Goal: Use online tool/utility: Utilize a website feature to perform a specific function

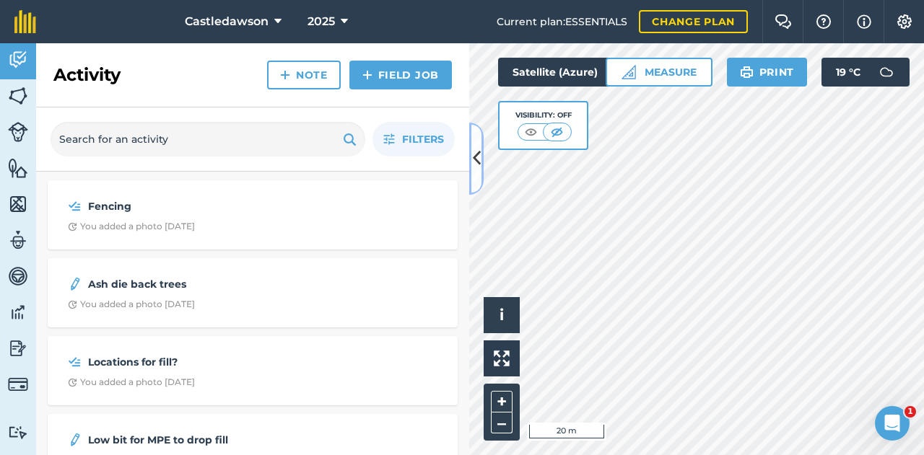
click at [478, 153] on icon at bounding box center [477, 158] width 8 height 25
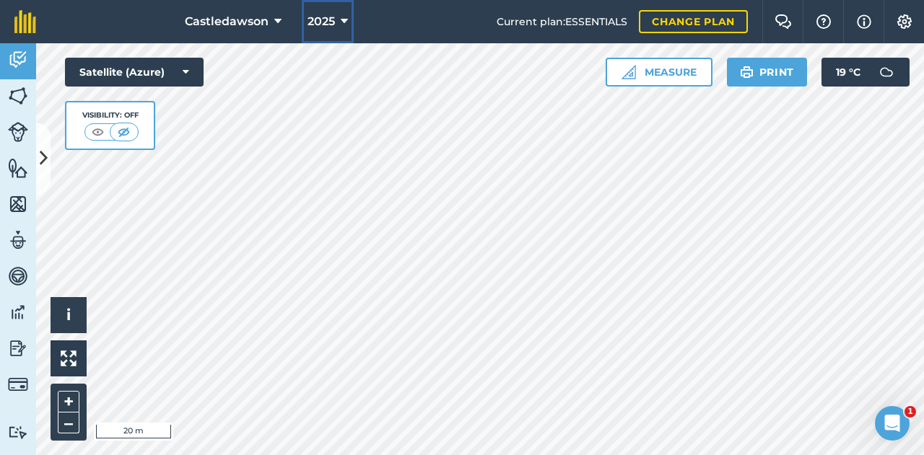
click at [325, 21] on span "2025" at bounding box center [320, 21] width 27 height 17
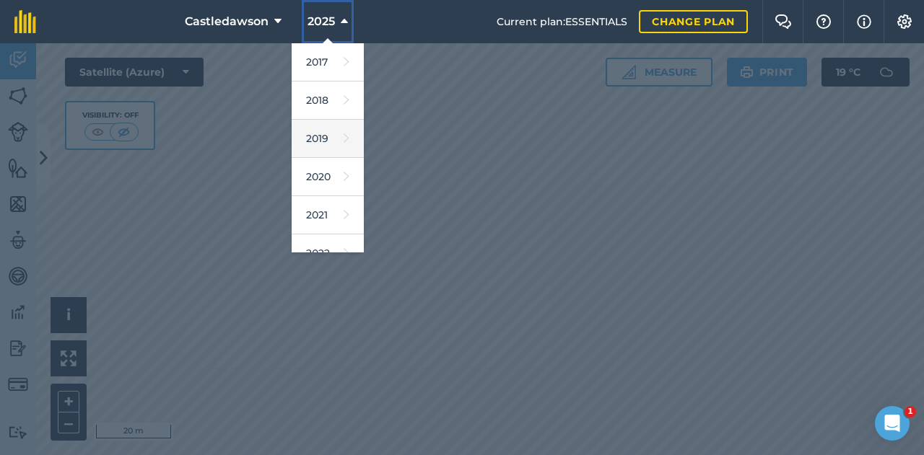
scroll to position [209, 0]
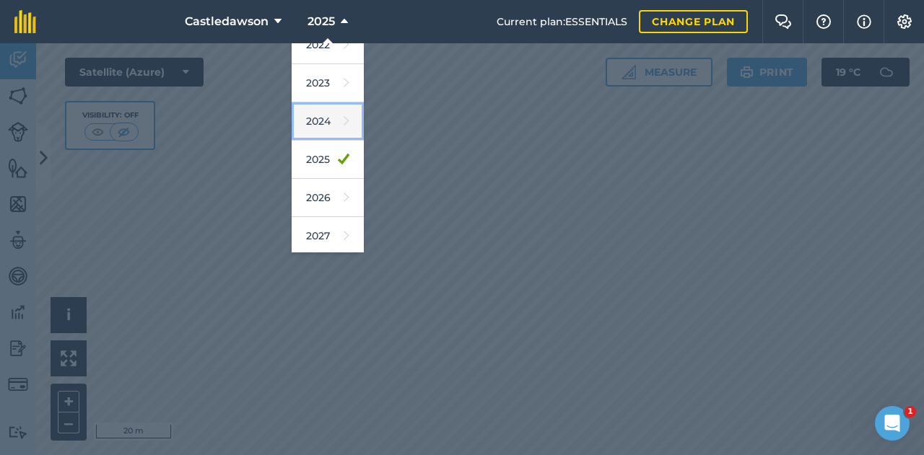
click at [329, 121] on link "2024" at bounding box center [328, 121] width 72 height 38
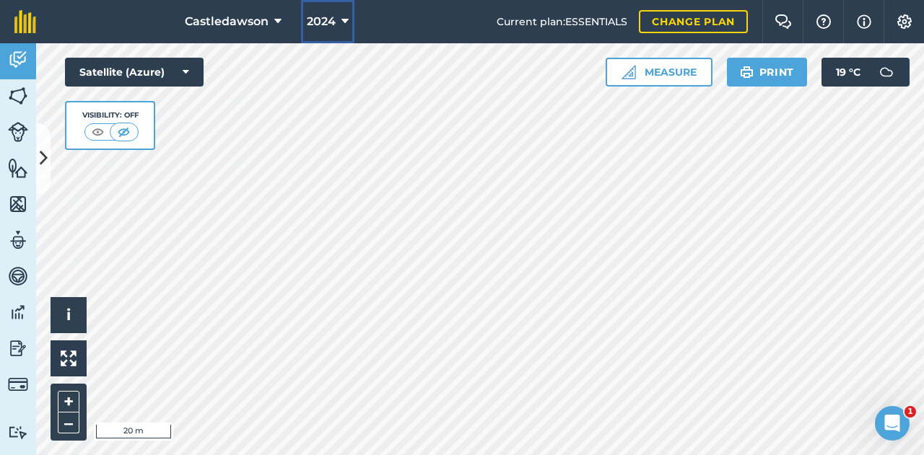
click at [318, 27] on span "2024" at bounding box center [321, 21] width 29 height 17
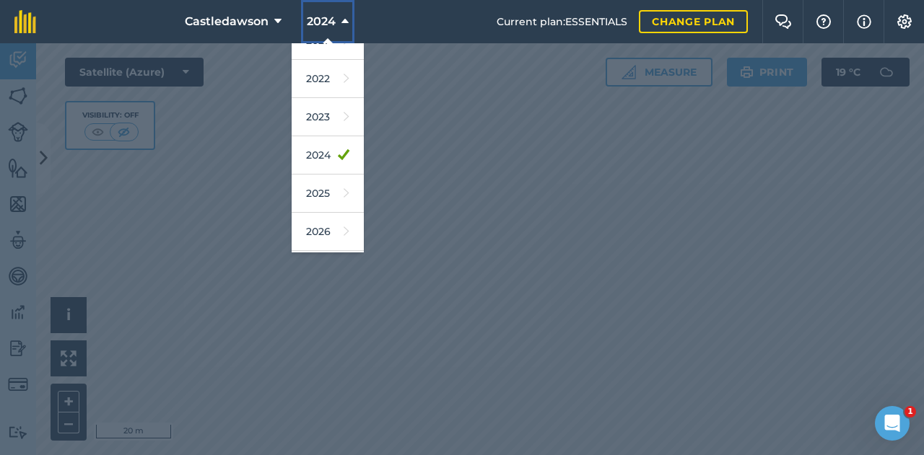
scroll to position [178, 0]
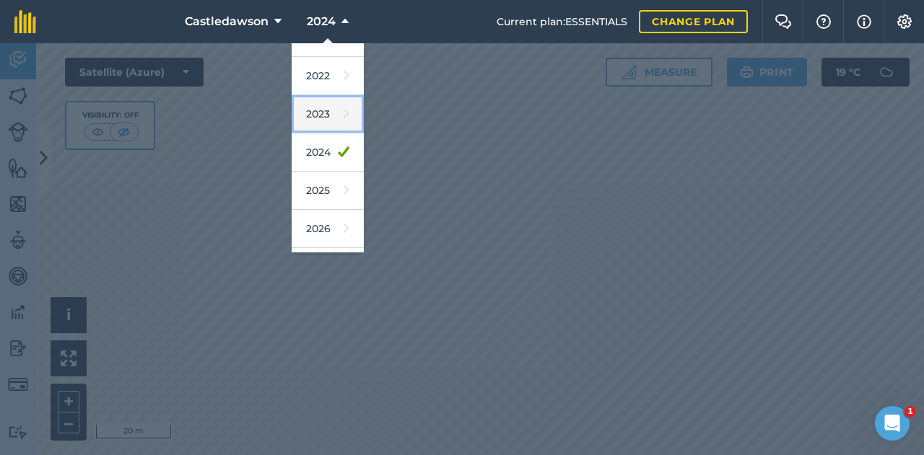
click at [324, 115] on link "2023" at bounding box center [328, 114] width 72 height 38
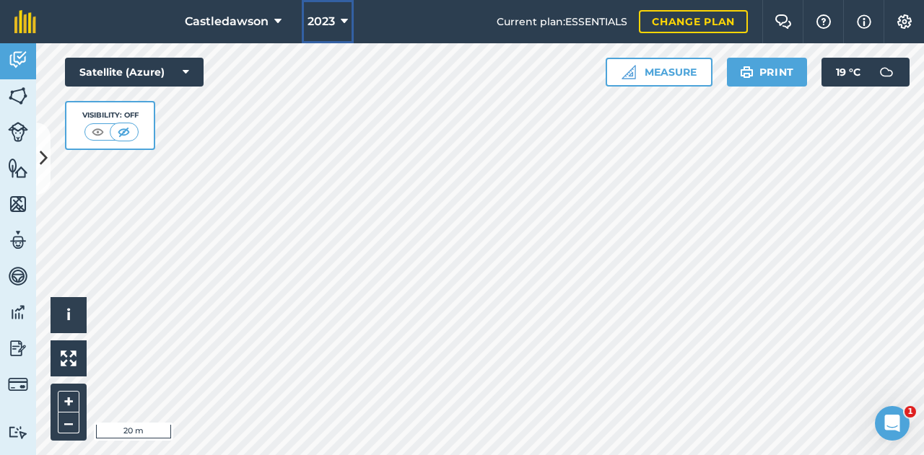
click at [322, 25] on span "2023" at bounding box center [320, 21] width 27 height 17
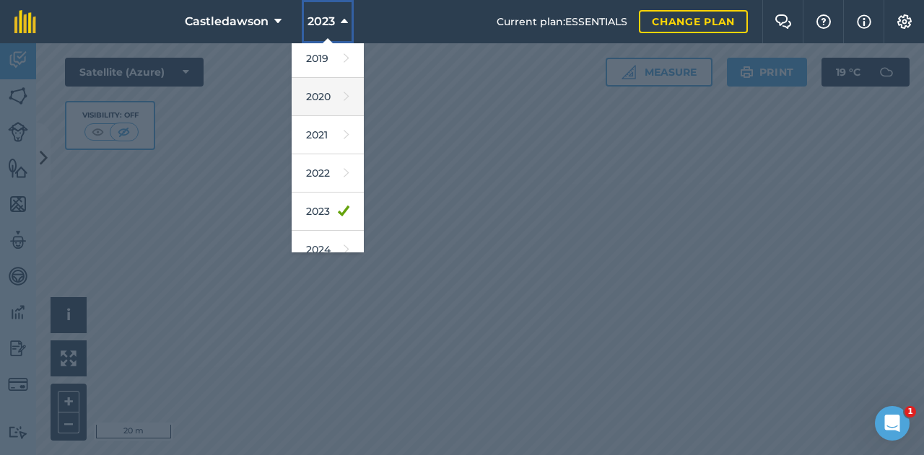
scroll to position [81, 0]
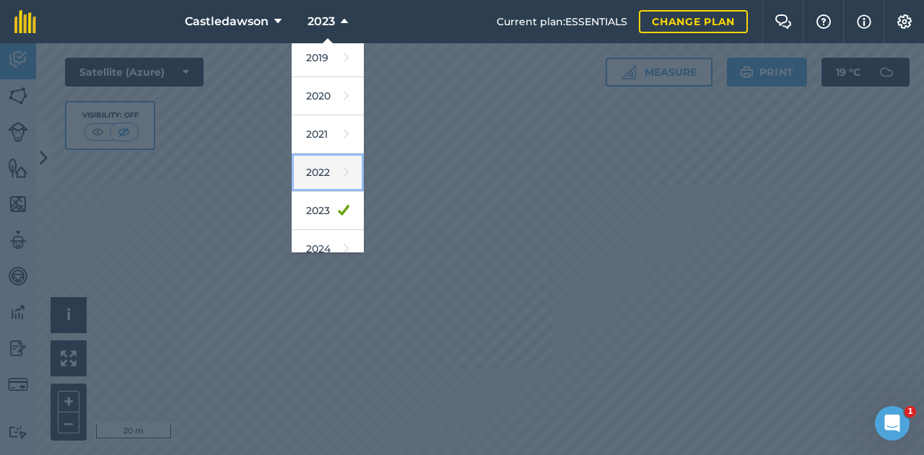
click at [318, 178] on link "2022" at bounding box center [328, 173] width 72 height 38
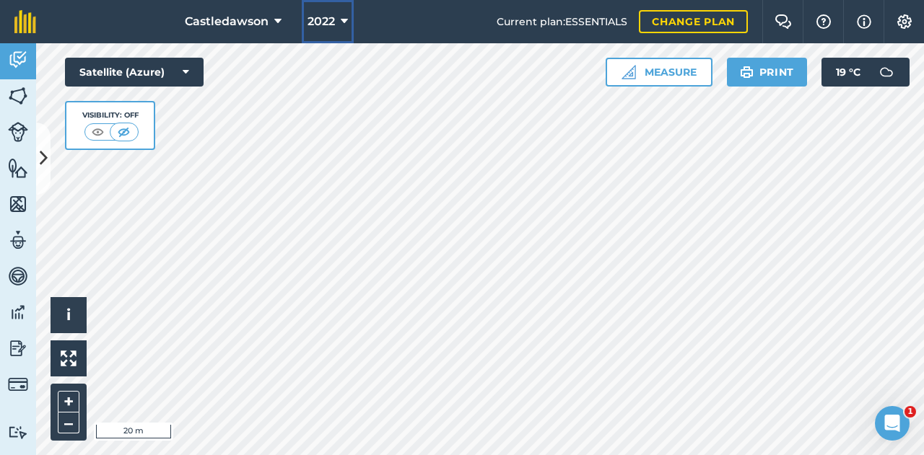
click at [322, 17] on span "2022" at bounding box center [320, 21] width 27 height 17
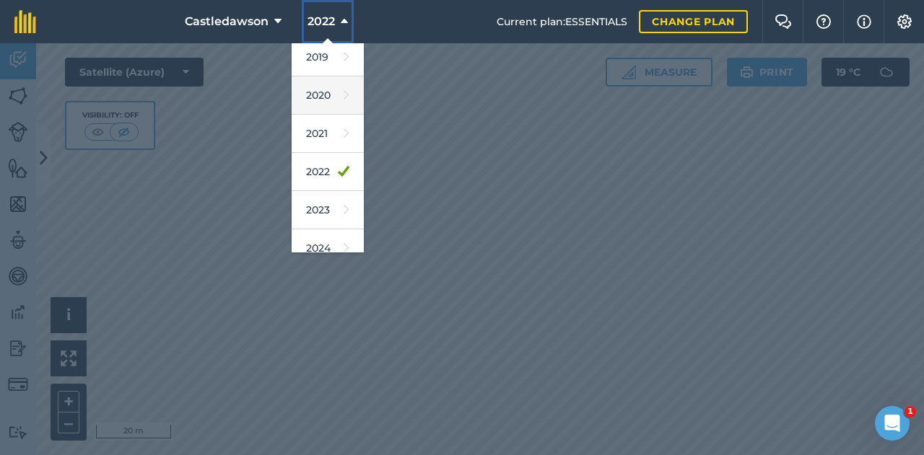
scroll to position [82, 0]
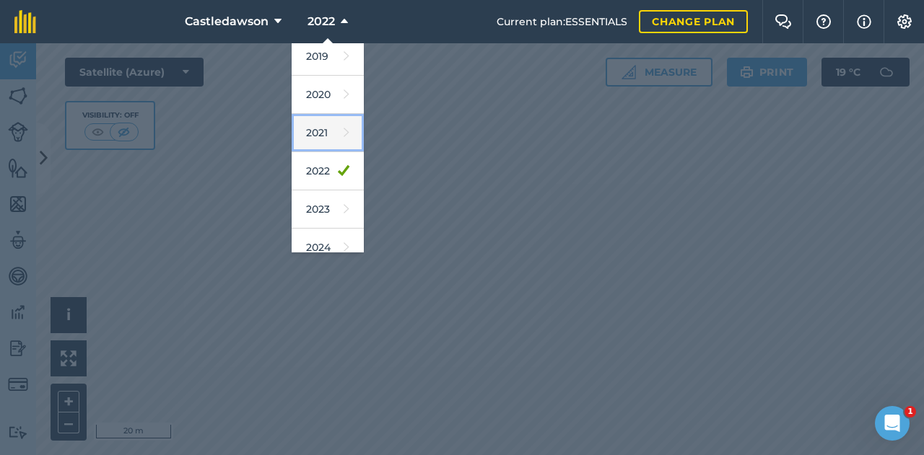
click at [320, 139] on link "2021" at bounding box center [328, 133] width 72 height 38
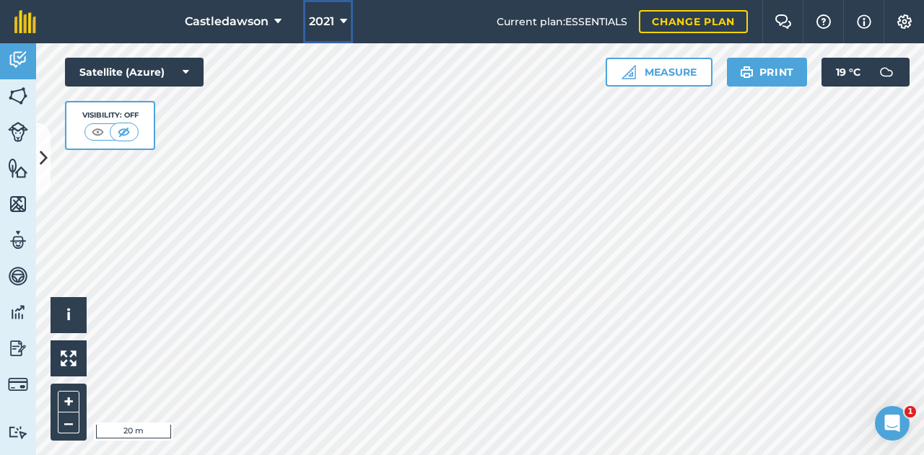
click at [323, 19] on span "2021" at bounding box center [321, 21] width 25 height 17
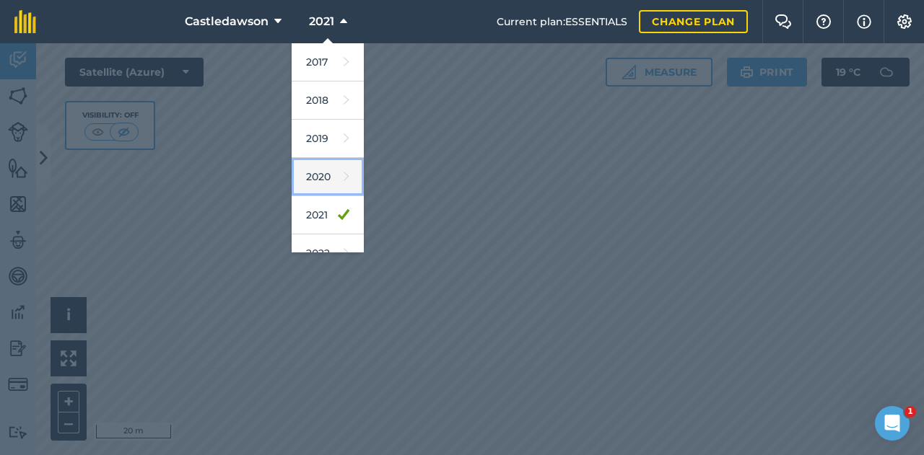
click at [317, 170] on link "2020" at bounding box center [328, 177] width 72 height 38
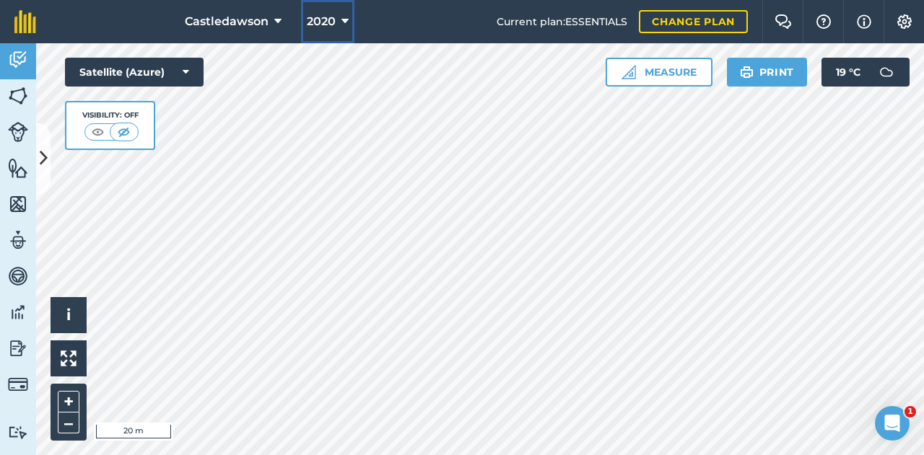
click at [320, 25] on span "2020" at bounding box center [321, 21] width 29 height 17
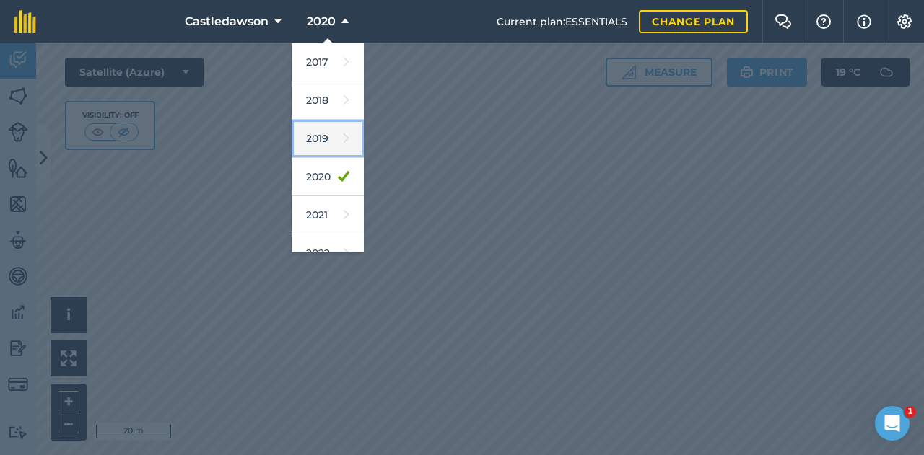
click at [313, 135] on link "2019" at bounding box center [328, 139] width 72 height 38
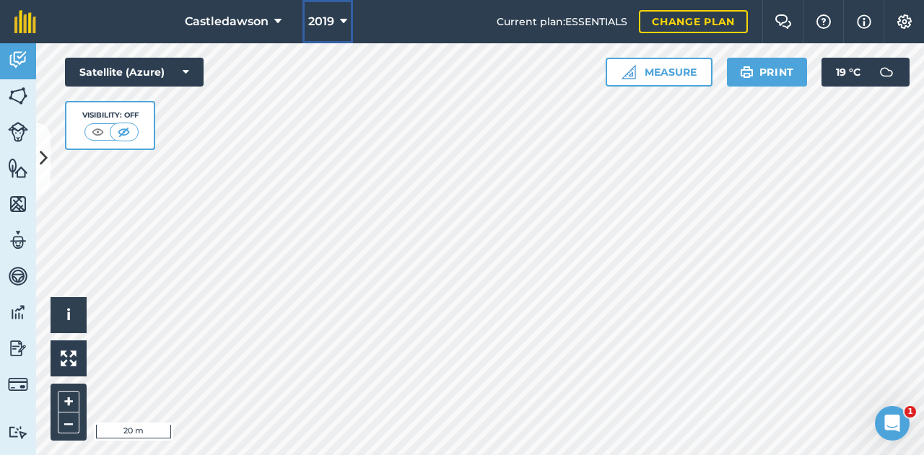
click at [313, 28] on span "2019" at bounding box center [321, 21] width 26 height 17
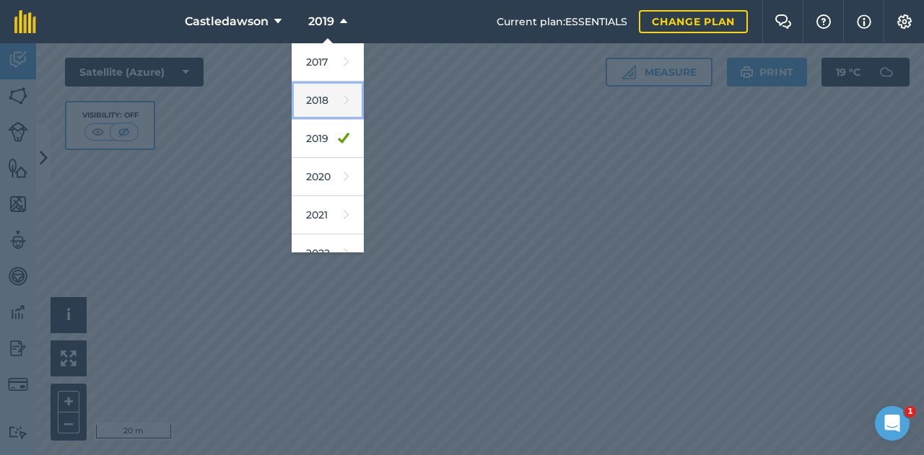
click at [313, 95] on link "2018" at bounding box center [328, 101] width 72 height 38
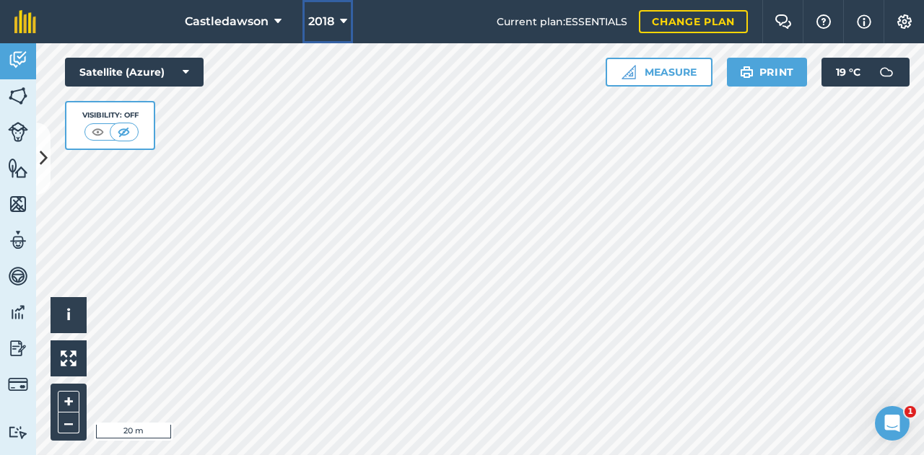
click at [323, 9] on button "2018" at bounding box center [327, 21] width 51 height 43
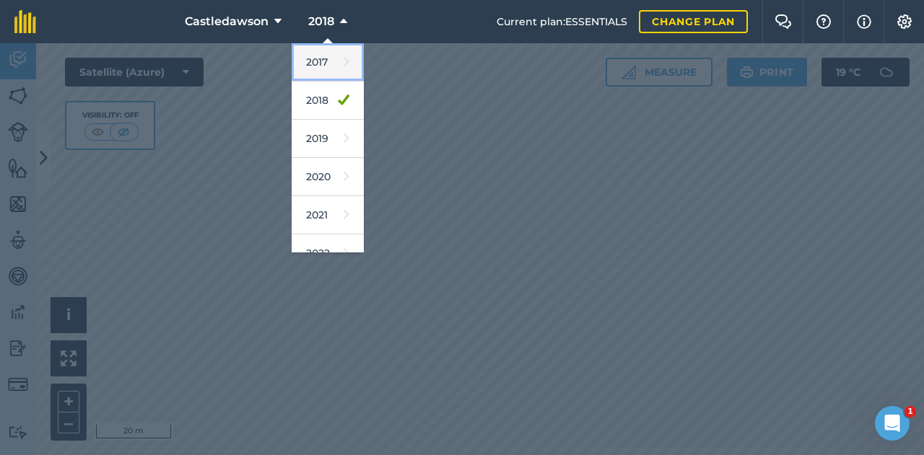
click at [322, 66] on link "2017" at bounding box center [328, 62] width 72 height 38
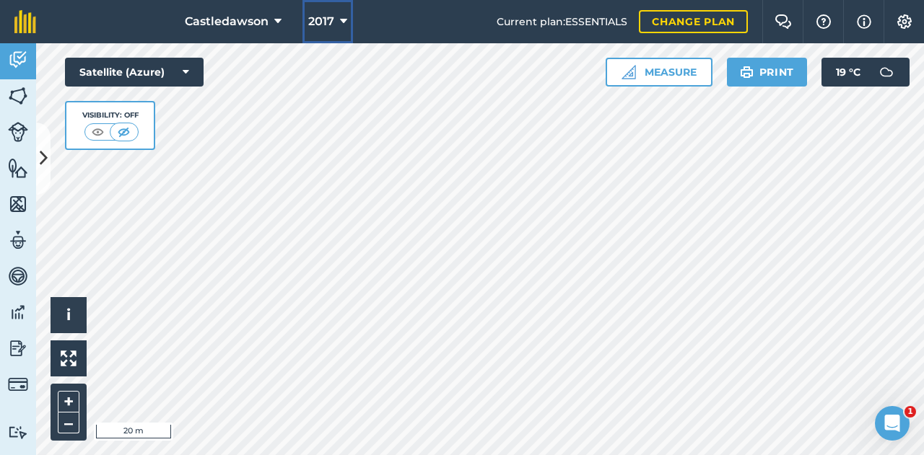
click at [325, 31] on button "2017" at bounding box center [327, 21] width 51 height 43
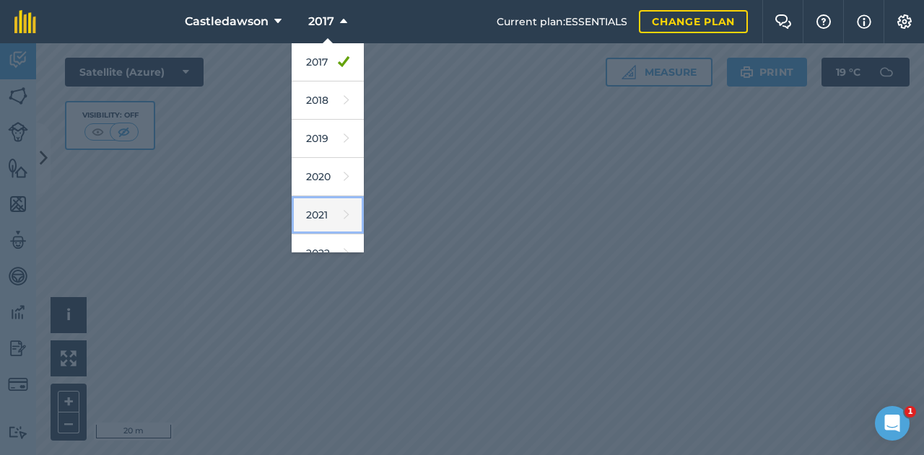
click at [336, 226] on link "2021" at bounding box center [328, 215] width 72 height 38
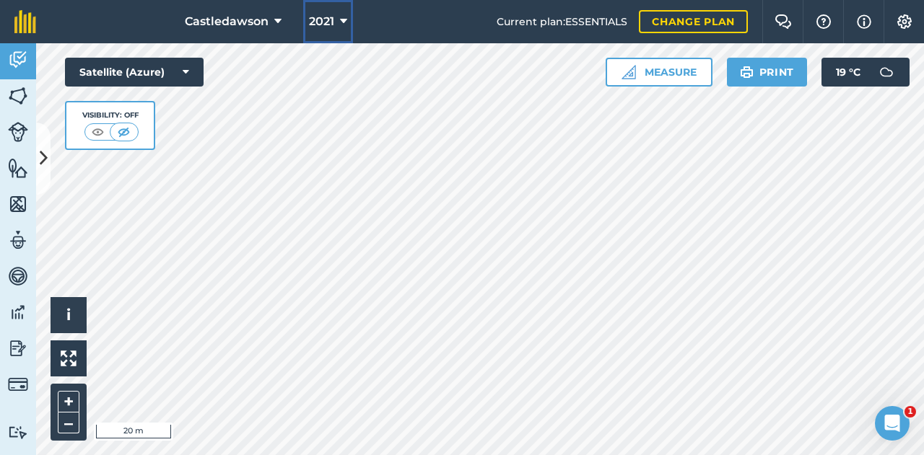
click at [316, 13] on span "2021" at bounding box center [321, 21] width 25 height 17
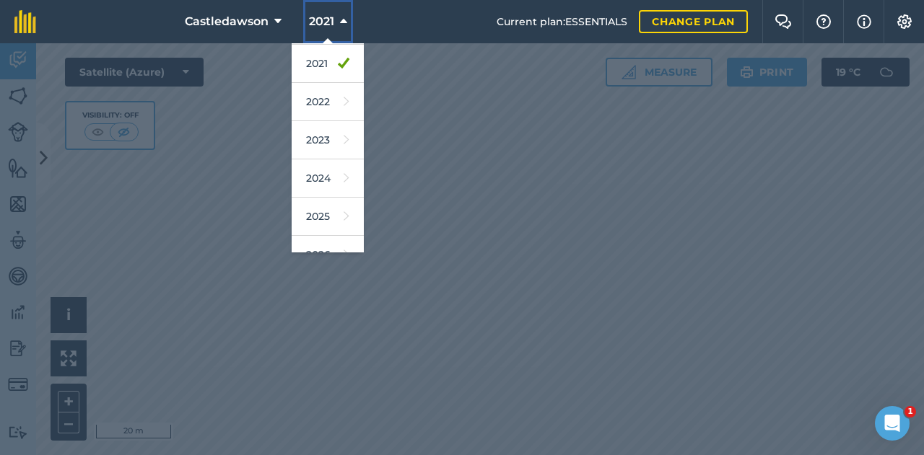
scroll to position [203, 0]
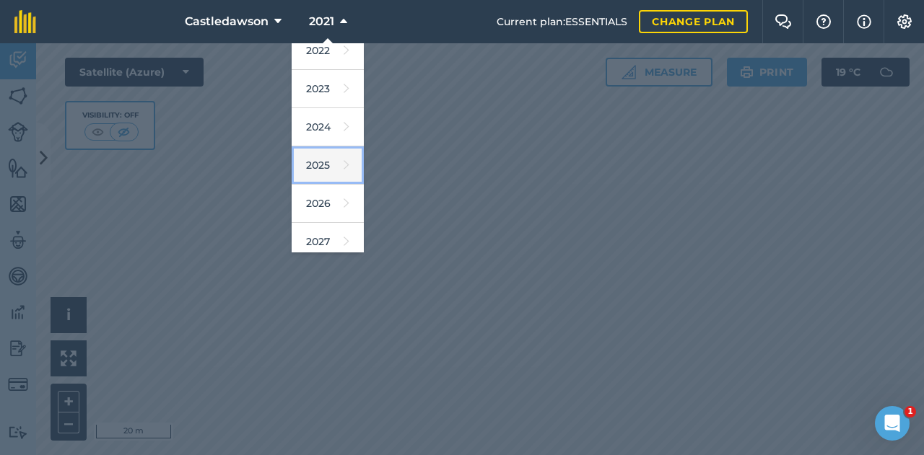
click at [320, 153] on link "2025" at bounding box center [328, 165] width 72 height 38
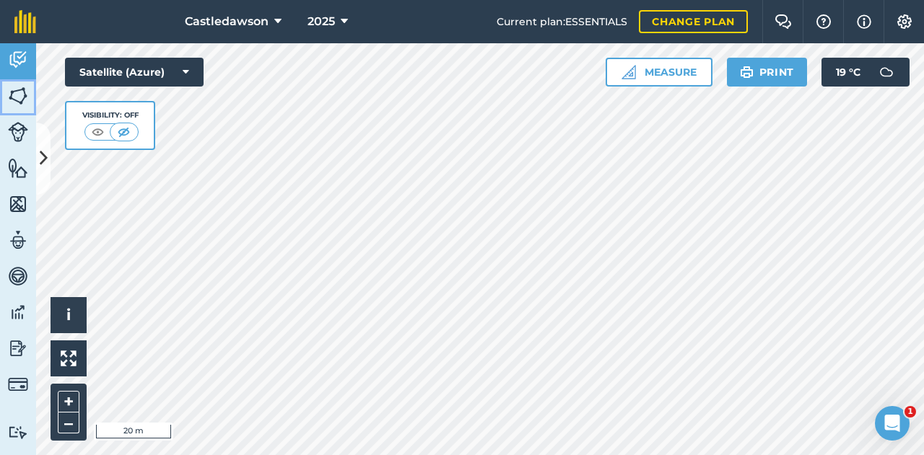
click at [16, 89] on img at bounding box center [18, 96] width 20 height 22
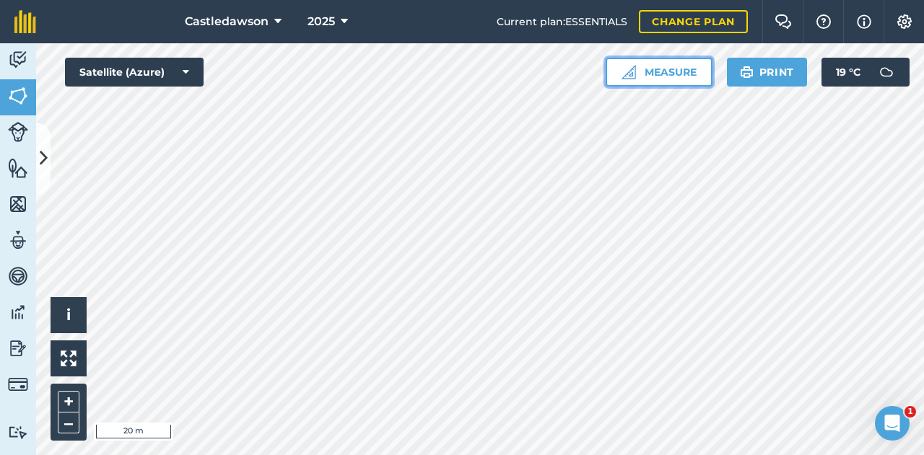
click at [677, 74] on button "Measure" at bounding box center [658, 72] width 107 height 29
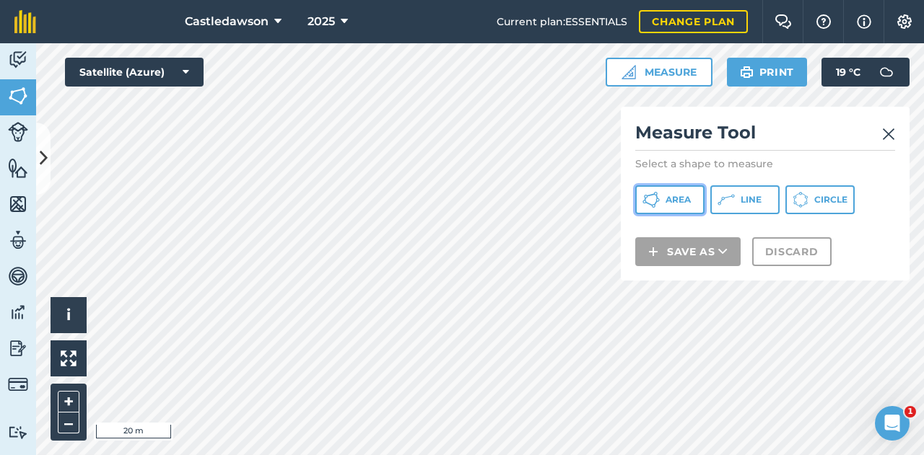
click at [673, 204] on span "Area" at bounding box center [677, 200] width 25 height 12
click at [889, 131] on img at bounding box center [888, 134] width 13 height 17
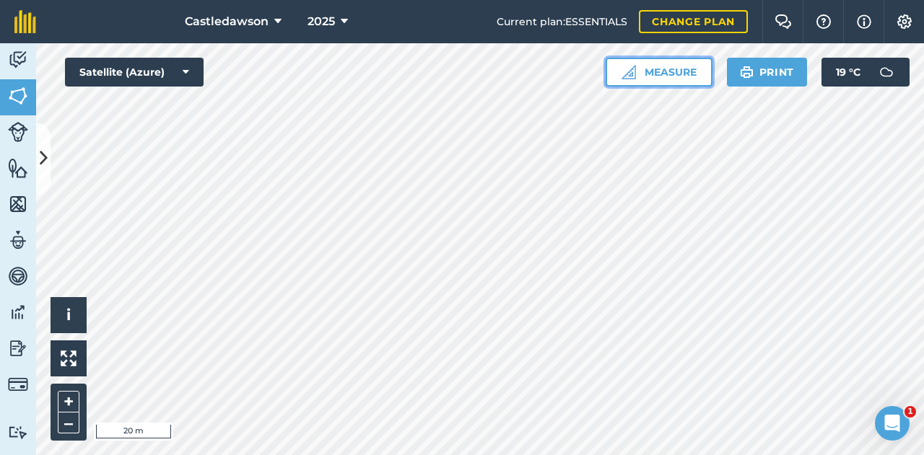
click at [636, 67] on button "Measure" at bounding box center [658, 72] width 107 height 29
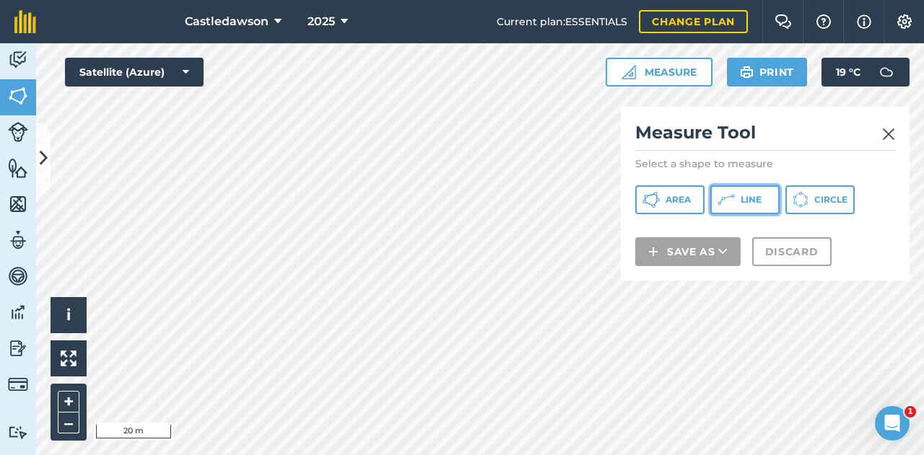
click at [750, 196] on span "Line" at bounding box center [750, 200] width 21 height 12
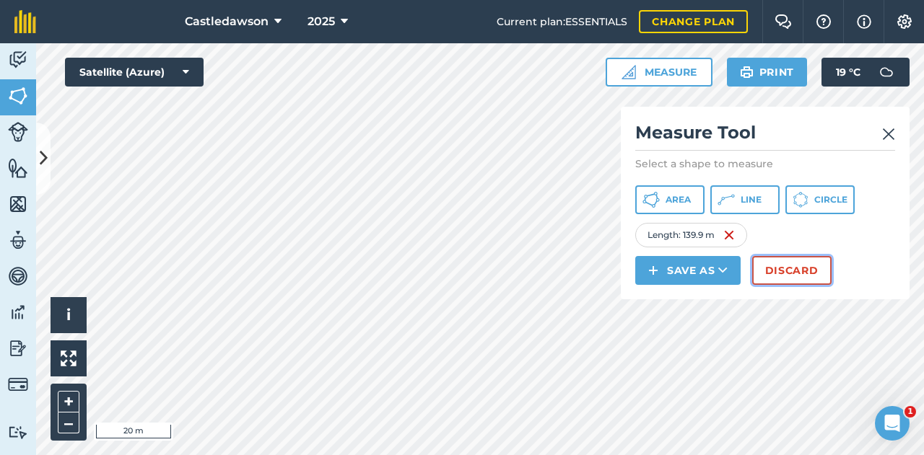
click at [795, 261] on button "Discard" at bounding box center [791, 270] width 79 height 29
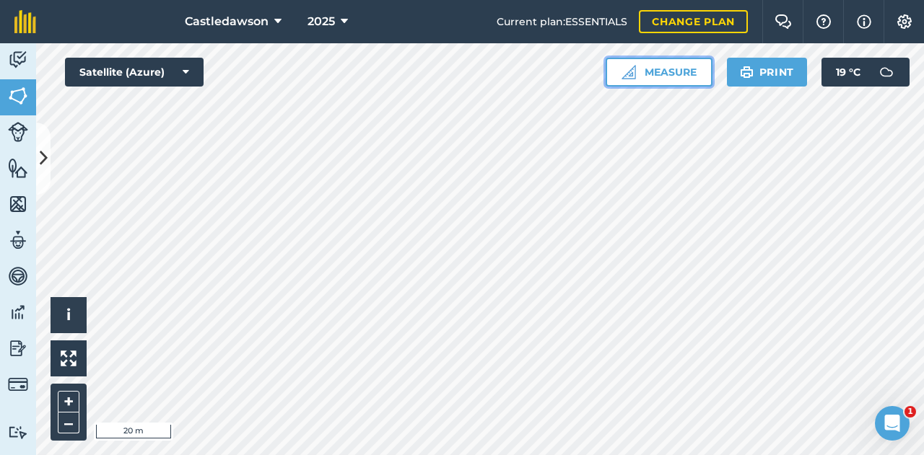
click at [655, 73] on button "Measure" at bounding box center [658, 72] width 107 height 29
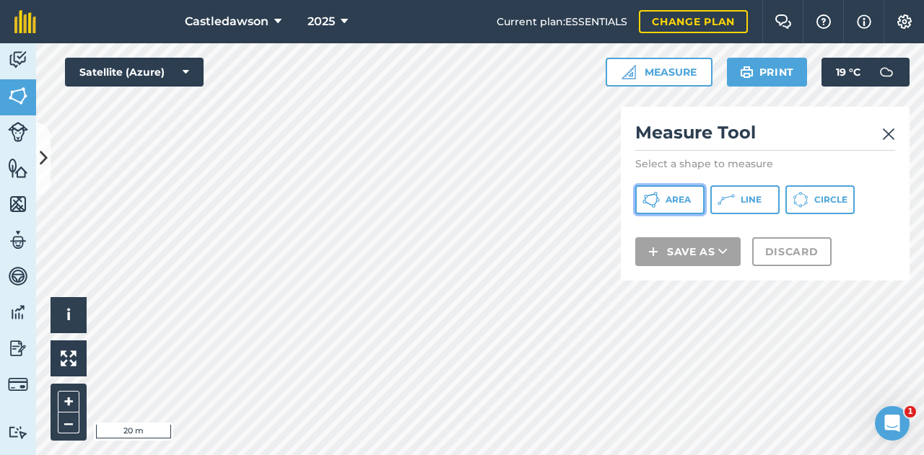
click at [675, 196] on span "Area" at bounding box center [677, 200] width 25 height 12
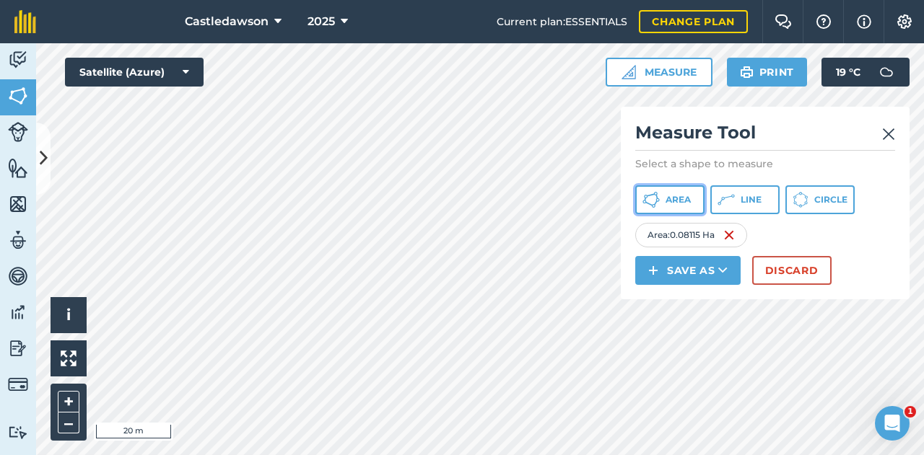
click at [667, 194] on span "Area" at bounding box center [677, 200] width 25 height 12
click at [759, 237] on div "Area : 0.08115 Ha" at bounding box center [765, 235] width 260 height 25
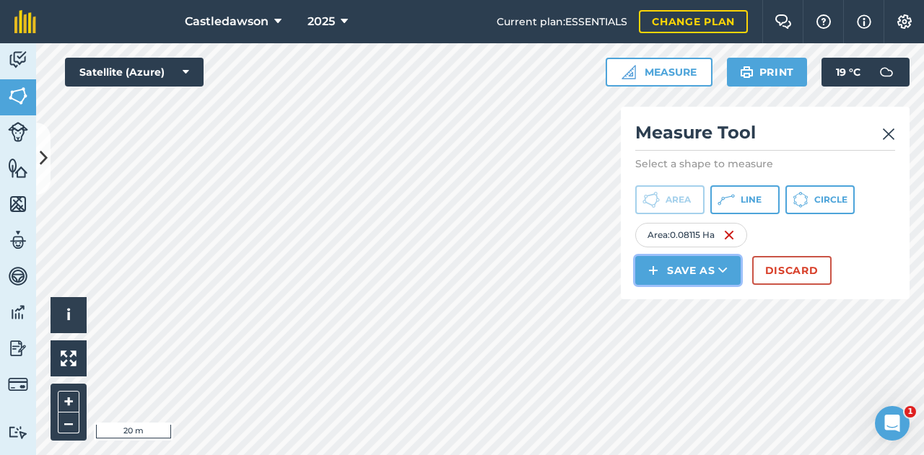
click at [701, 272] on button "Save as" at bounding box center [687, 270] width 105 height 29
click at [701, 272] on button "Save as Field Feature Note" at bounding box center [687, 270] width 105 height 29
